Goal: Find specific page/section: Find specific page/section

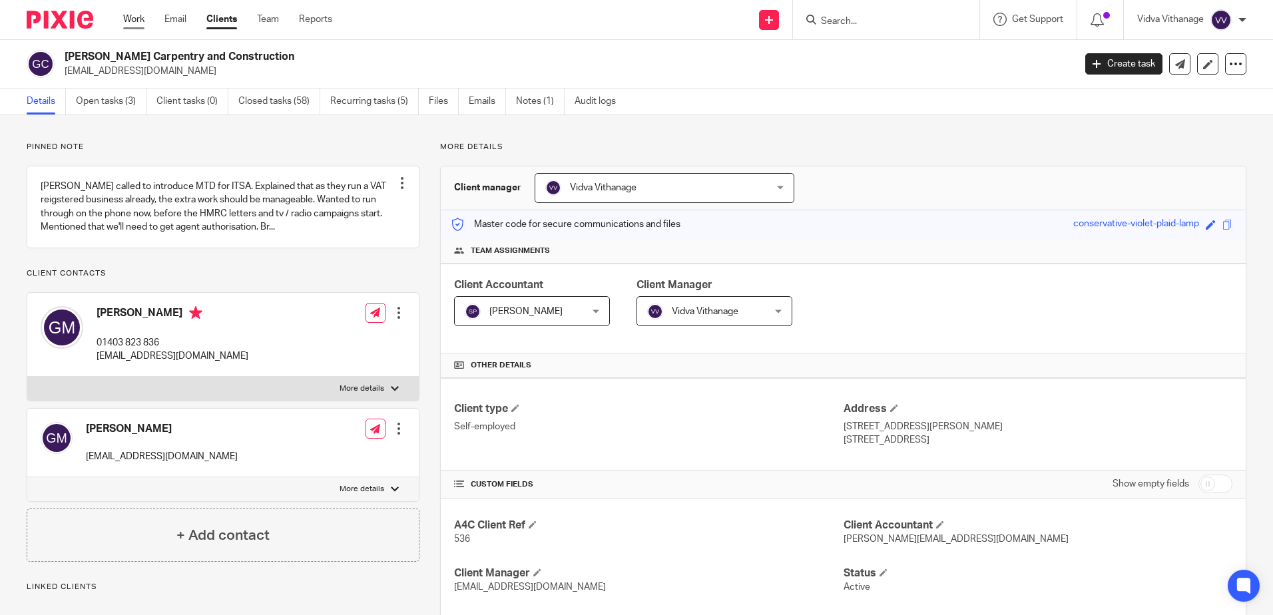
click at [132, 21] on link "Work" at bounding box center [133, 19] width 21 height 13
click at [139, 14] on link "Work" at bounding box center [133, 19] width 21 height 13
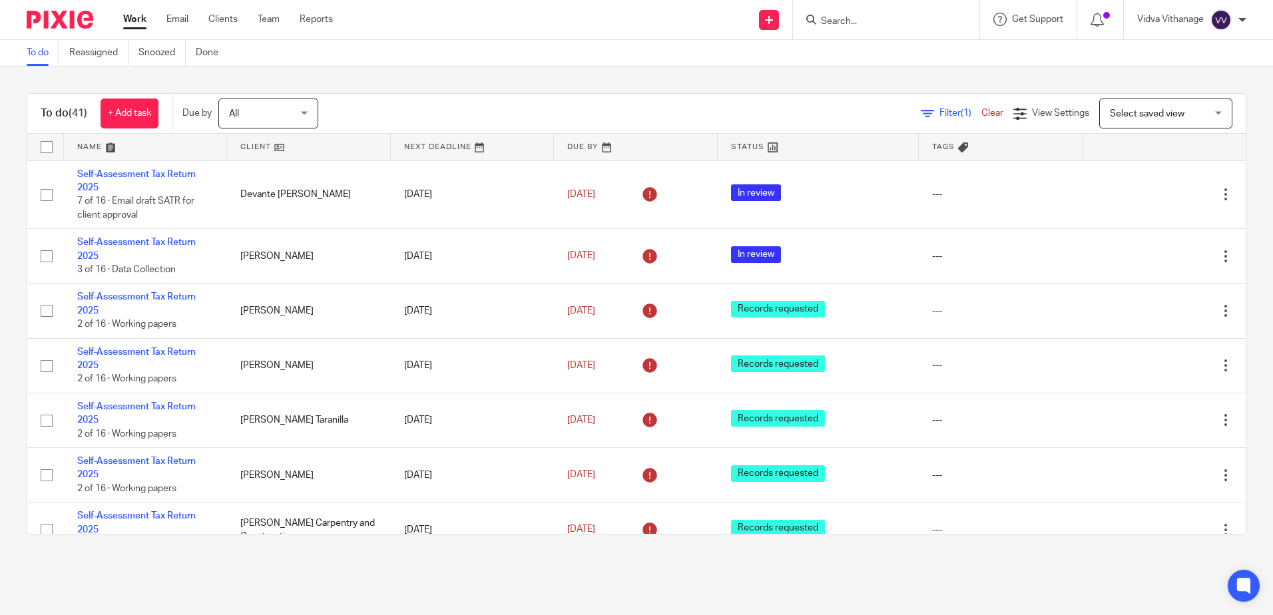
click at [923, 20] on input "Search" at bounding box center [880, 22] width 120 height 12
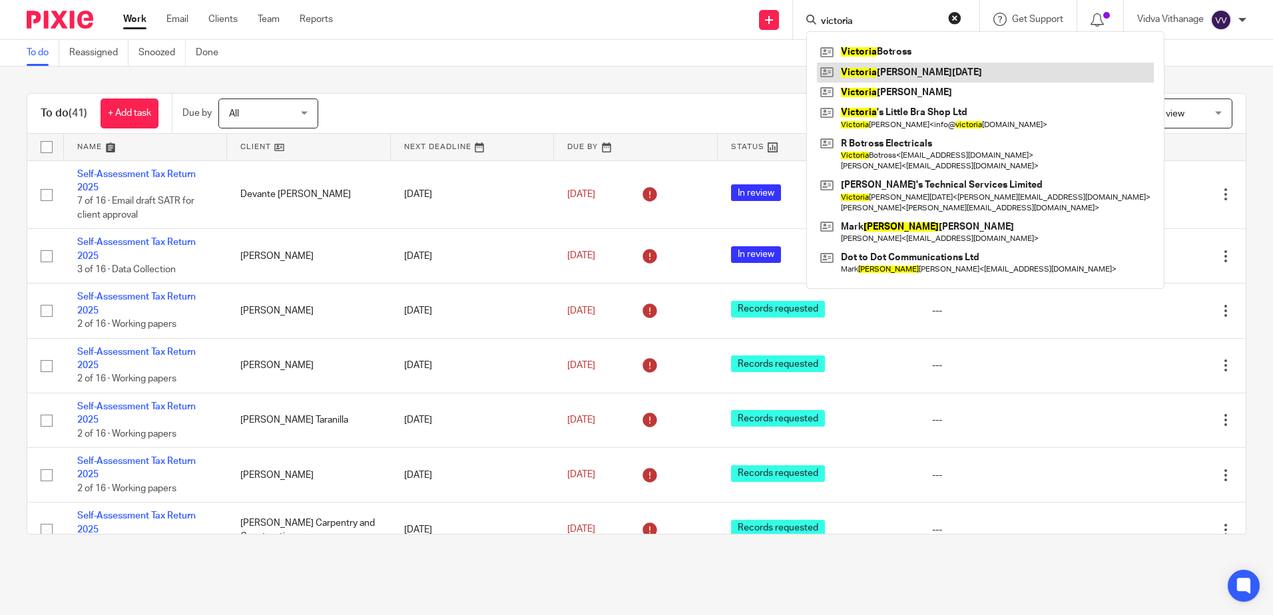
type input "victoria"
click at [964, 75] on link at bounding box center [985, 73] width 337 height 20
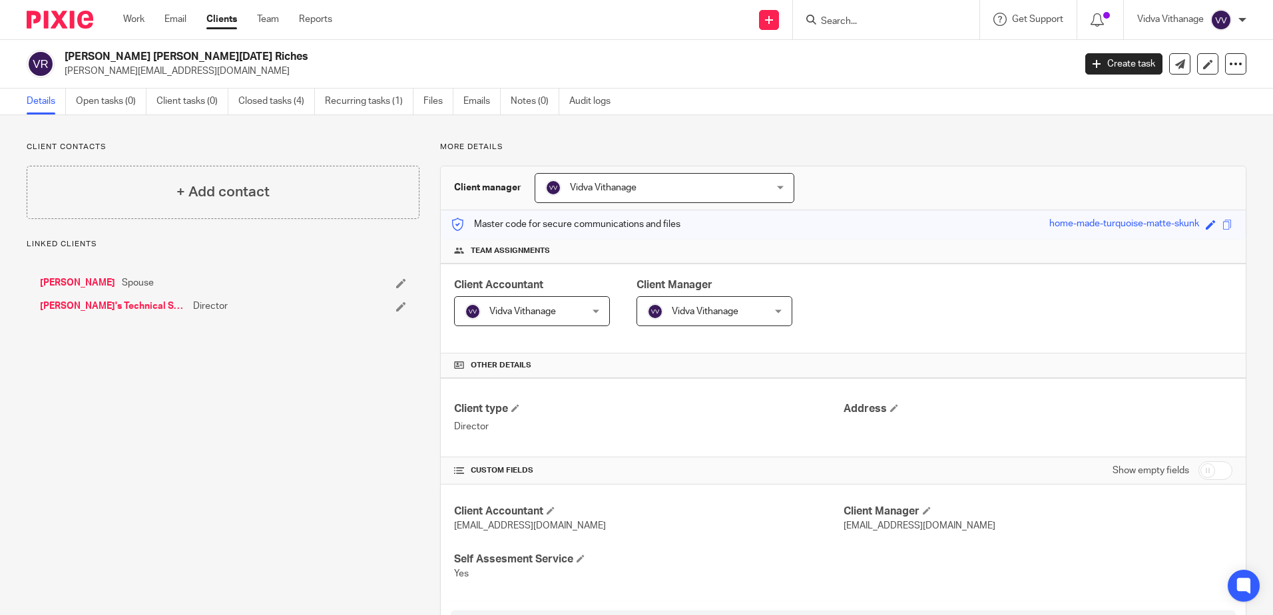
click at [880, 17] on input "Search" at bounding box center [880, 22] width 120 height 12
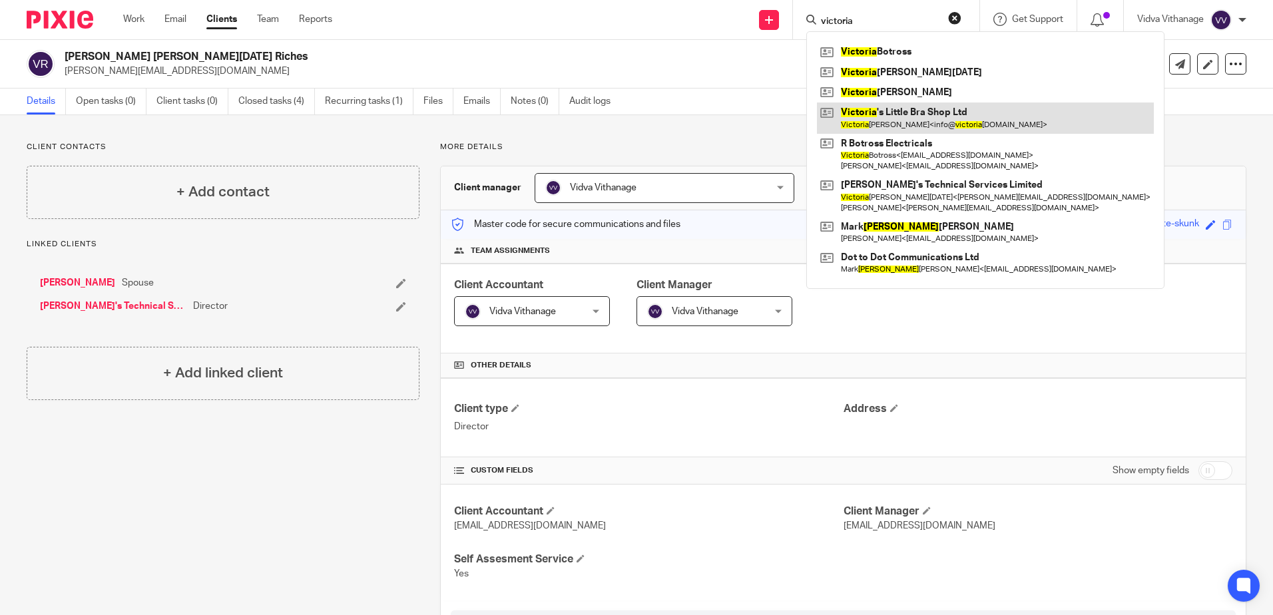
type input "victoria"
click at [938, 109] on link at bounding box center [985, 118] width 337 height 31
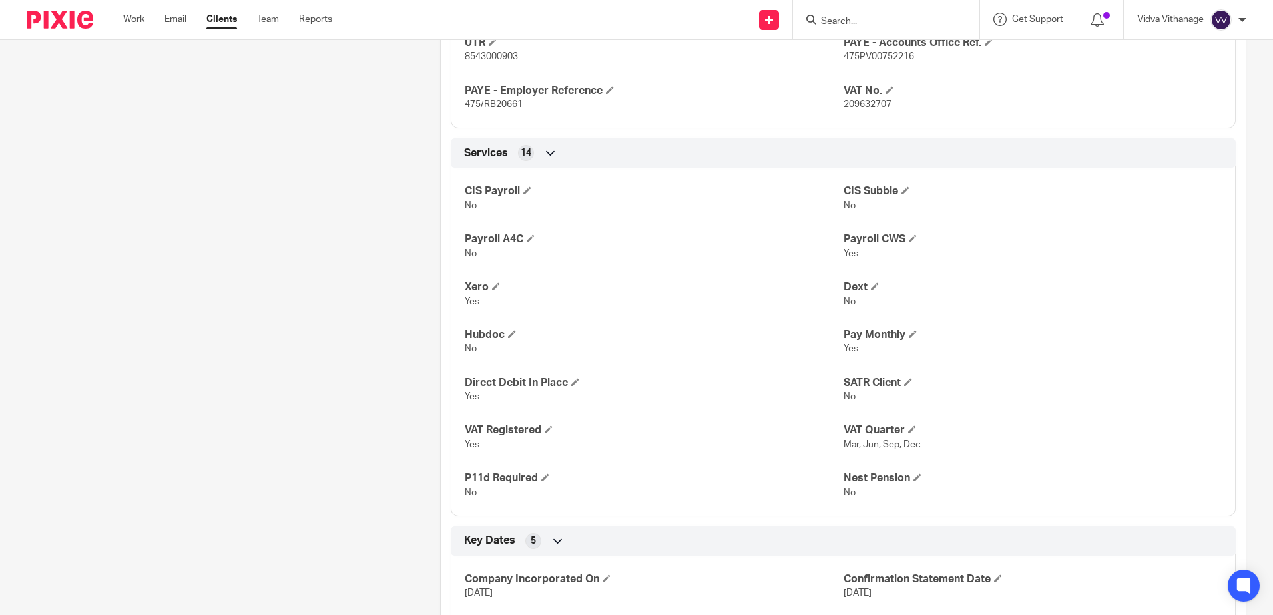
scroll to position [1197, 0]
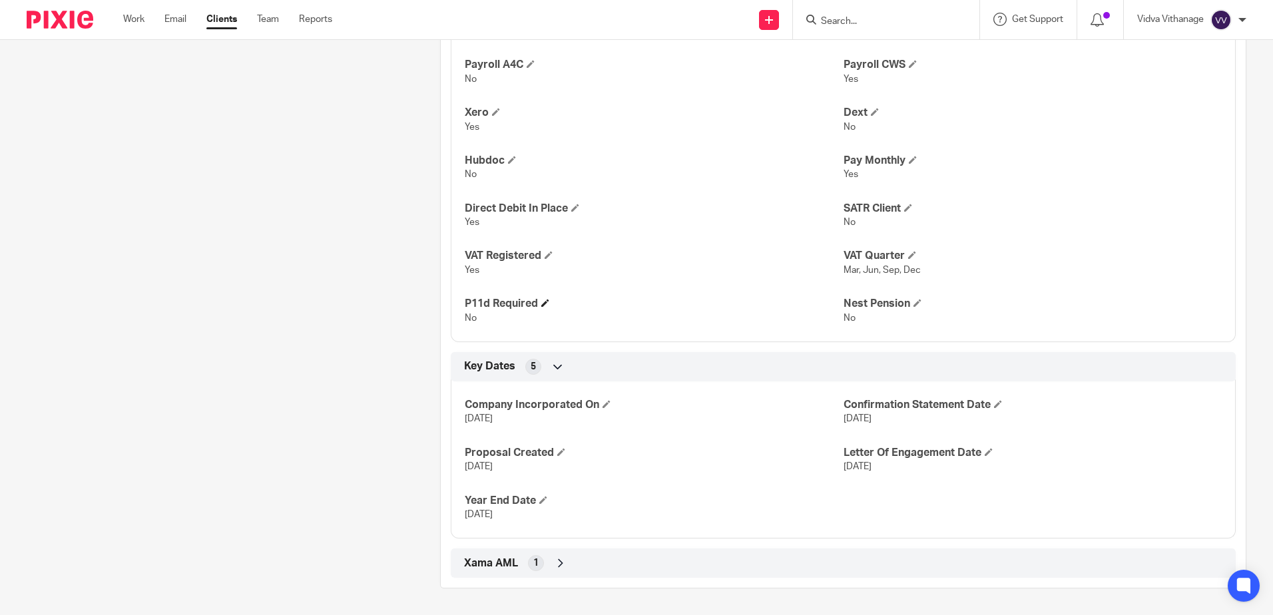
click at [509, 310] on h4 "P11d Required" at bounding box center [654, 304] width 378 height 14
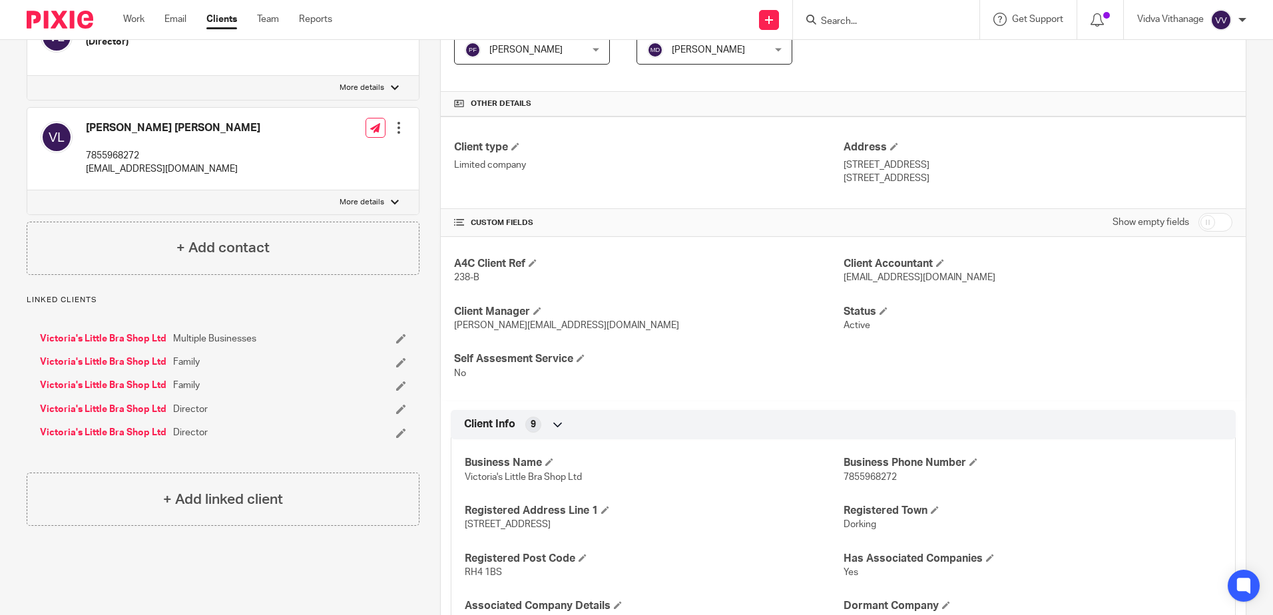
scroll to position [0, 0]
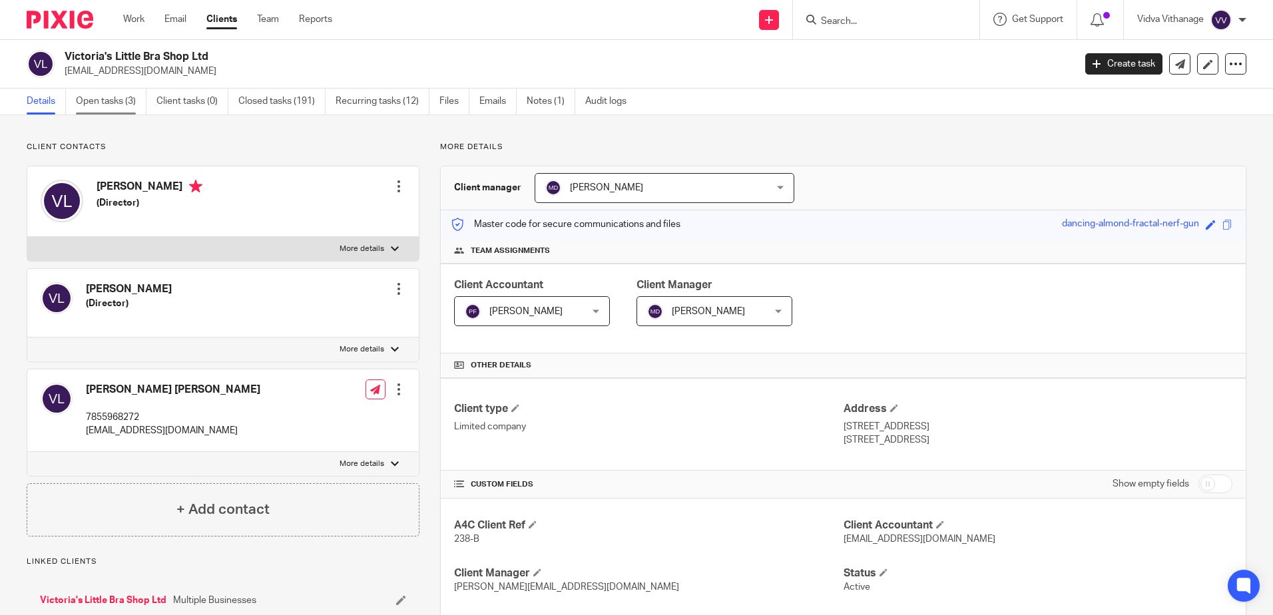
click at [129, 103] on link "Open tasks (3)" at bounding box center [111, 102] width 71 height 26
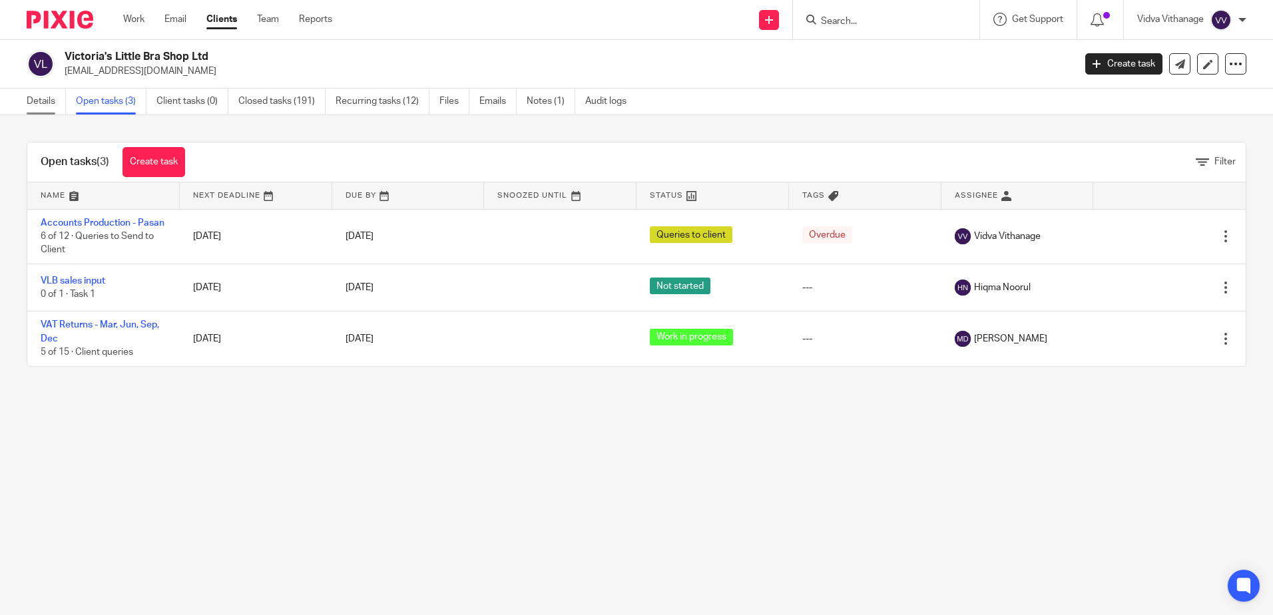
click at [34, 109] on link "Details" at bounding box center [46, 102] width 39 height 26
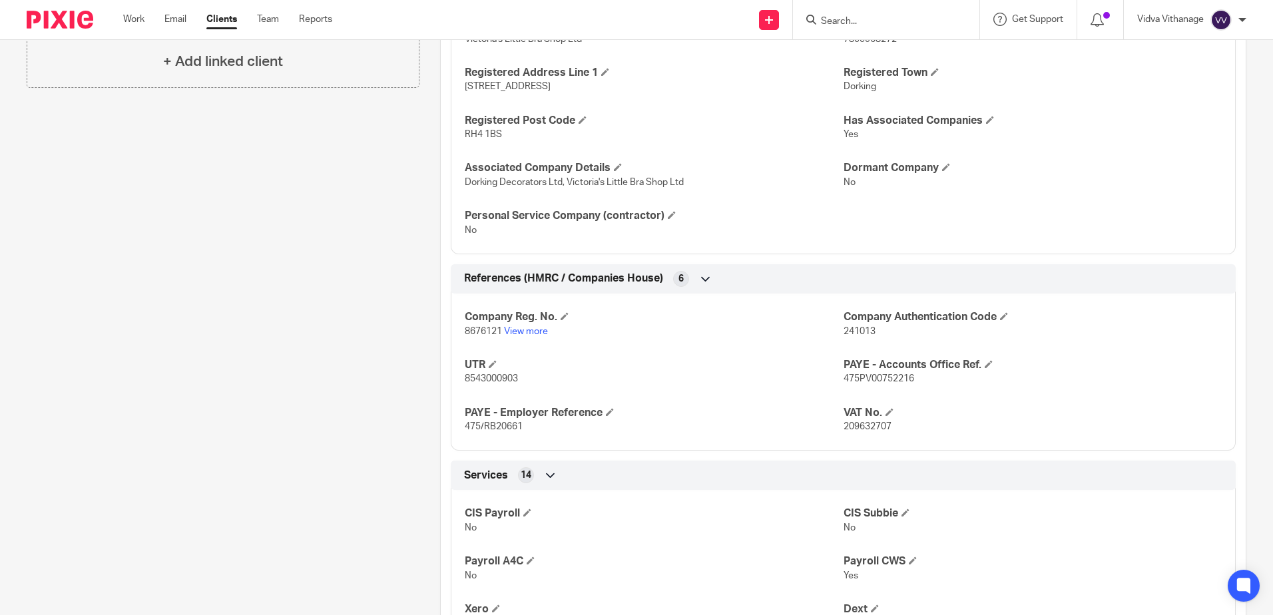
scroll to position [789, 0]
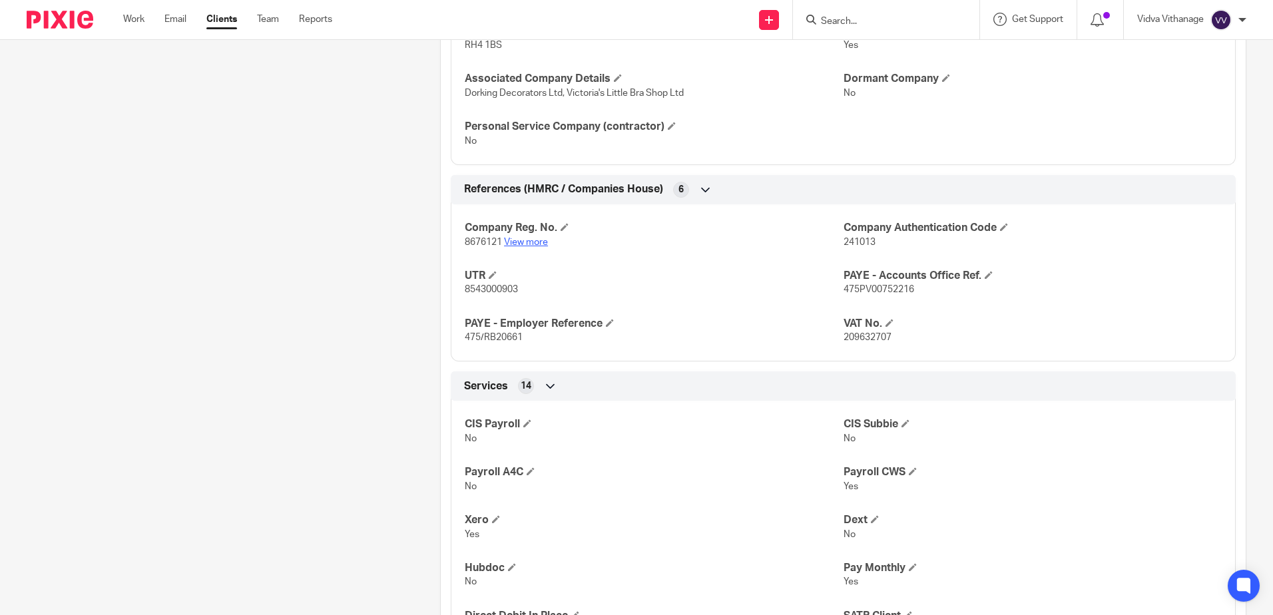
click at [531, 240] on link "View more" at bounding box center [526, 242] width 44 height 9
